Goal: Task Accomplishment & Management: Use online tool/utility

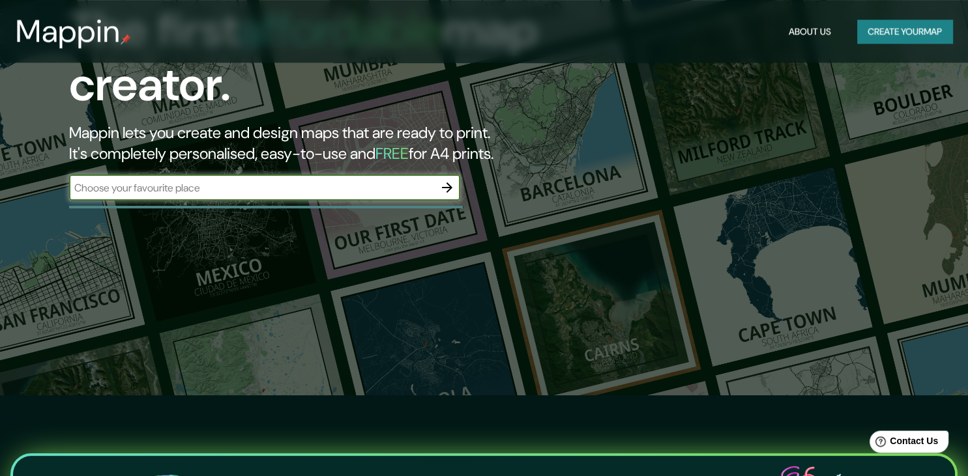
scroll to position [68, 0]
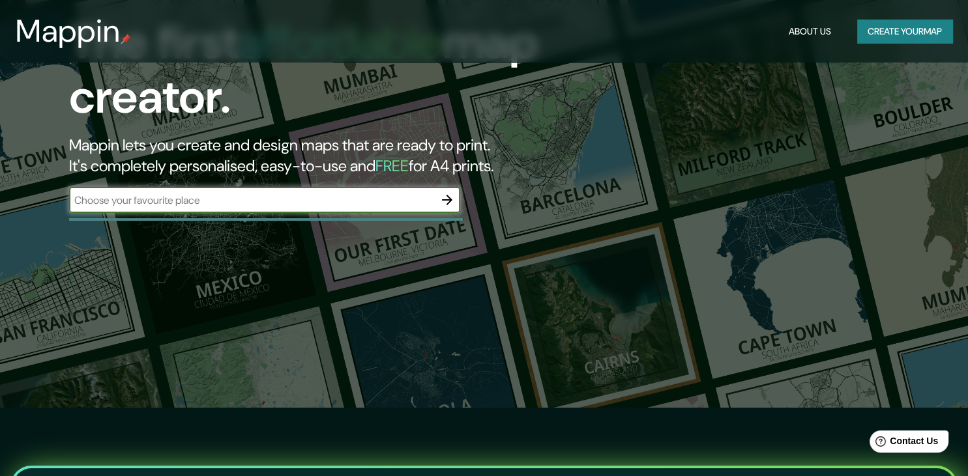
click at [327, 205] on input "text" at bounding box center [251, 200] width 365 height 15
type input "T"
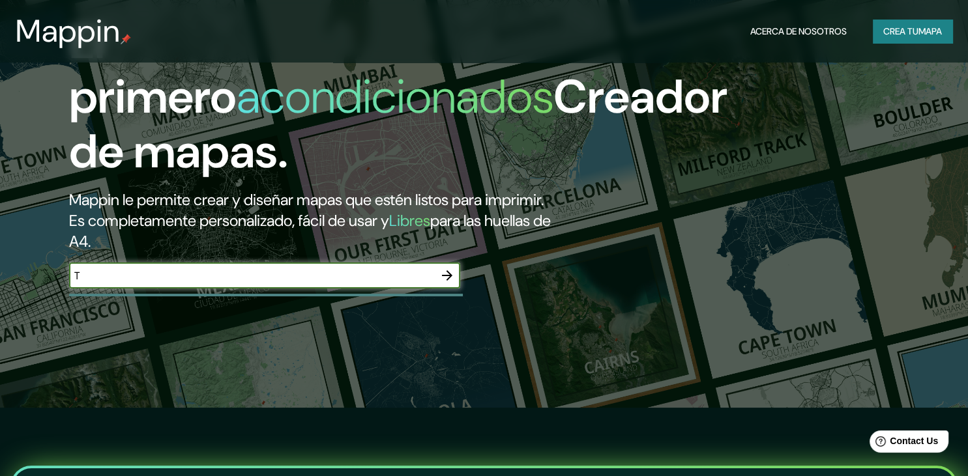
click at [173, 284] on input "T" at bounding box center [251, 276] width 365 height 15
type input "[GEOGRAPHIC_DATA], [GEOGRAPHIC_DATA]"
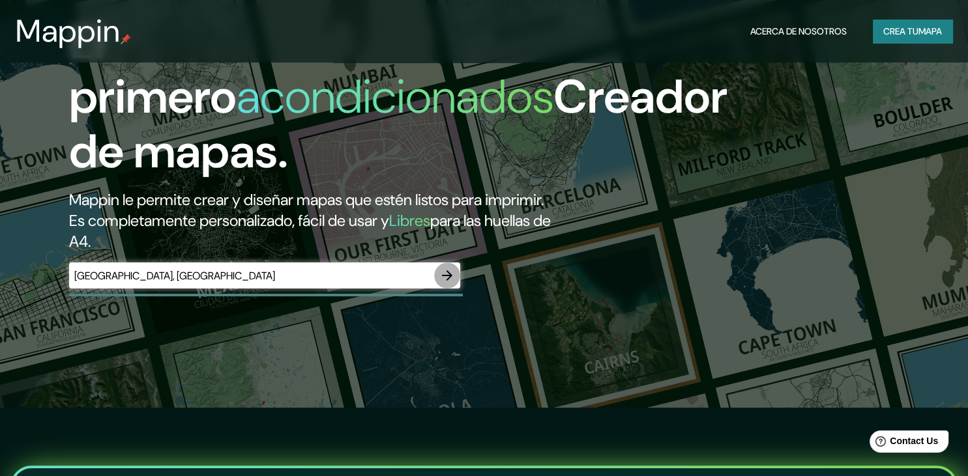
click at [445, 284] on icon "button" at bounding box center [447, 276] width 16 height 16
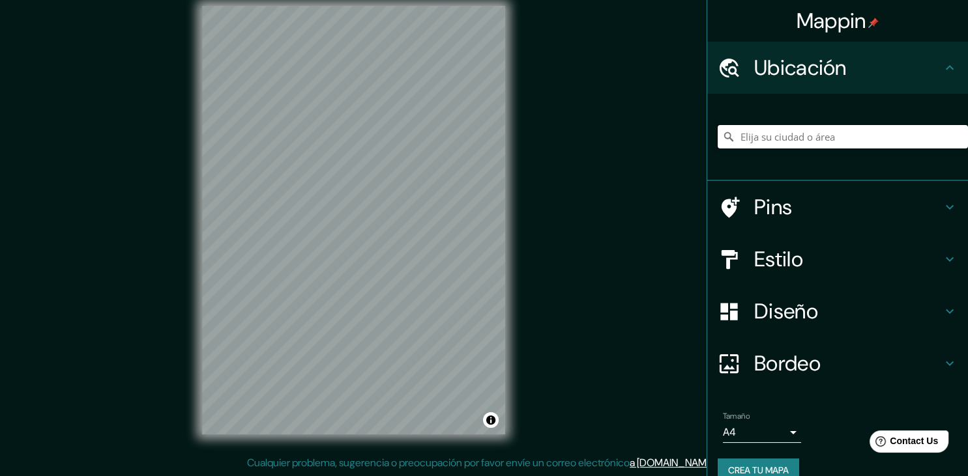
click at [798, 130] on input "Elija su ciudad o área" at bounding box center [843, 136] width 250 height 23
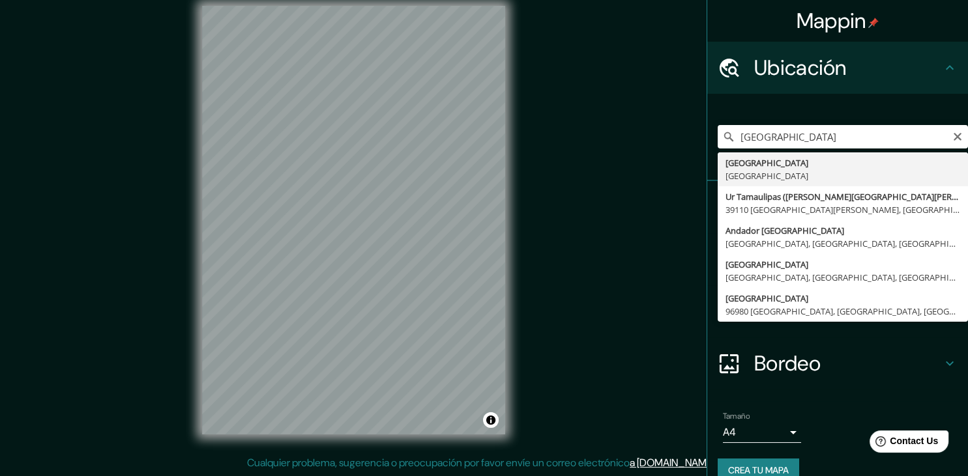
type input "[GEOGRAPHIC_DATA], [GEOGRAPHIC_DATA]"
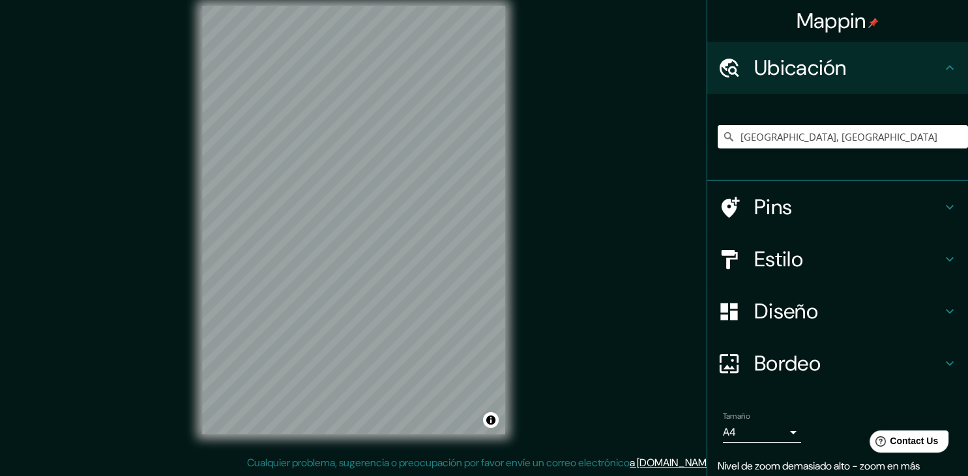
click at [828, 205] on h4 "Pins" at bounding box center [848, 207] width 188 height 26
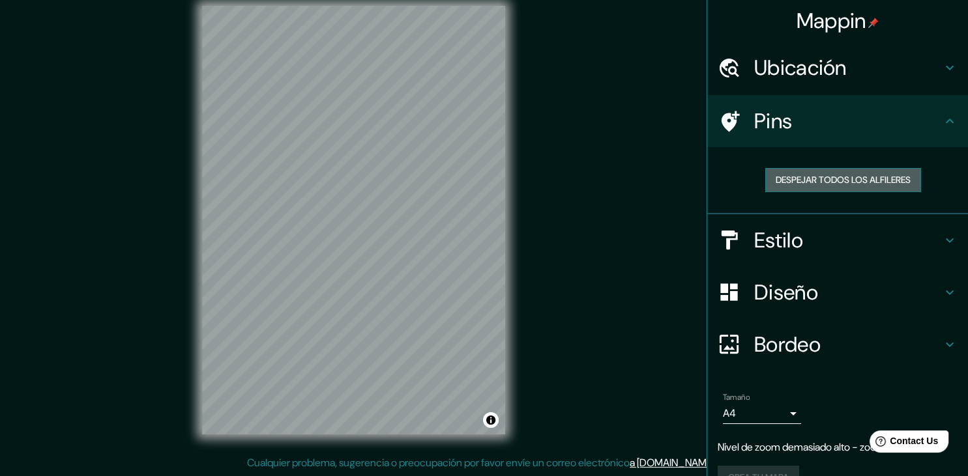
click at [836, 186] on button "Despejar todos los alfileres" at bounding box center [843, 180] width 156 height 24
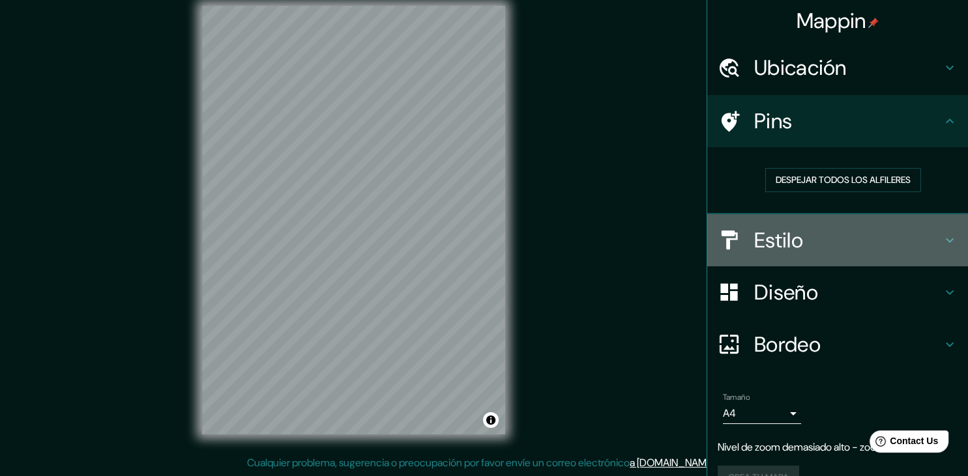
click at [843, 233] on h4 "Estilo" at bounding box center [848, 240] width 188 height 26
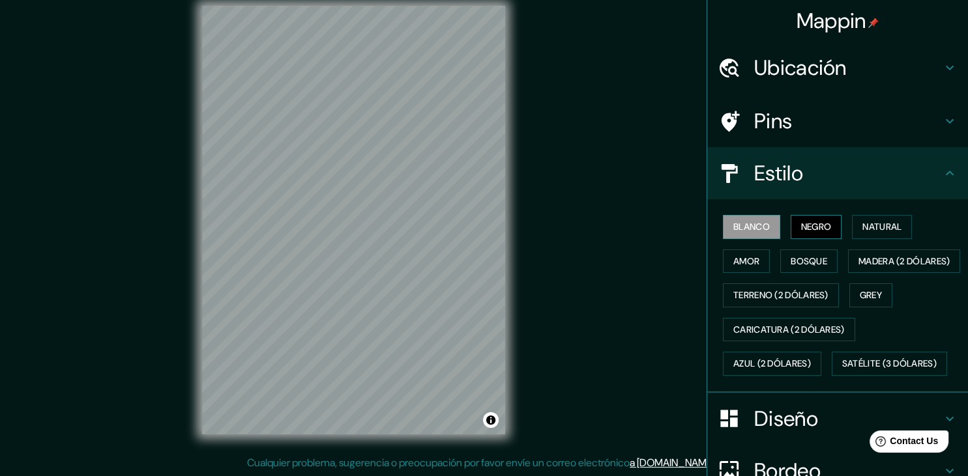
click at [836, 232] on button "Negro" at bounding box center [816, 227] width 51 height 24
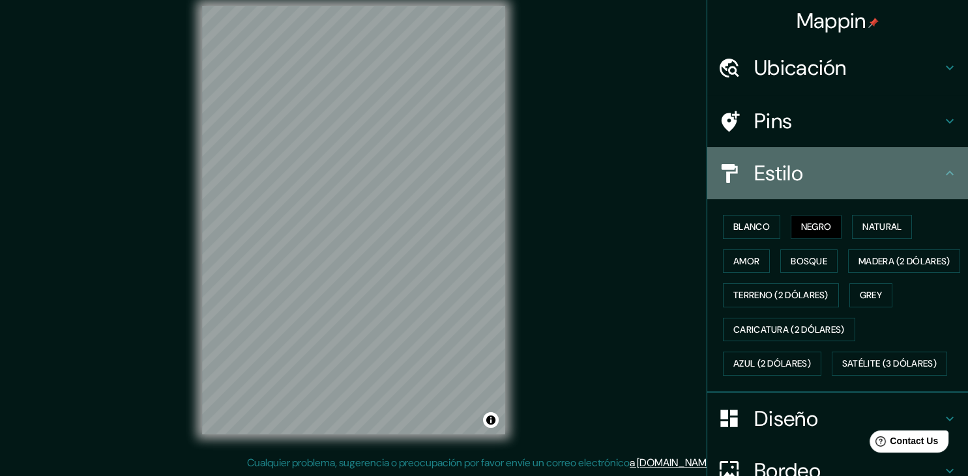
click at [823, 160] on div "Estilo" at bounding box center [837, 173] width 261 height 52
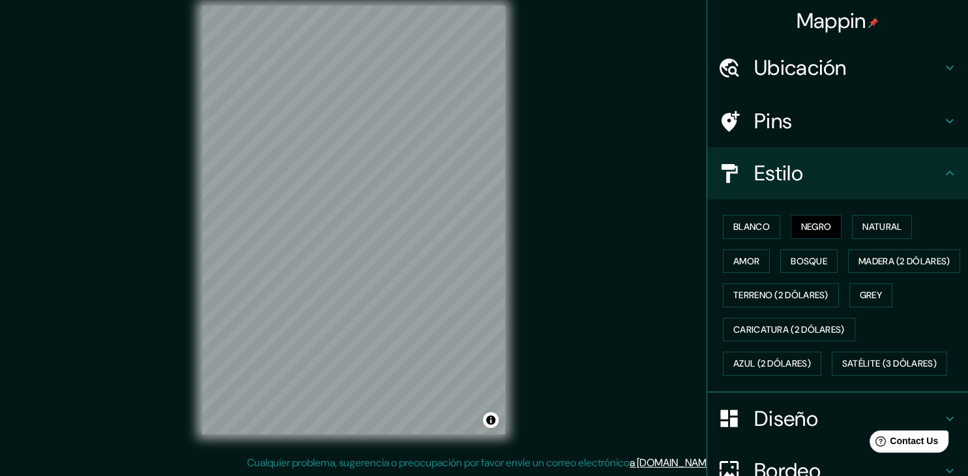
click at [836, 134] on h4 "Pins" at bounding box center [848, 121] width 188 height 26
